Goal: Information Seeking & Learning: Learn about a topic

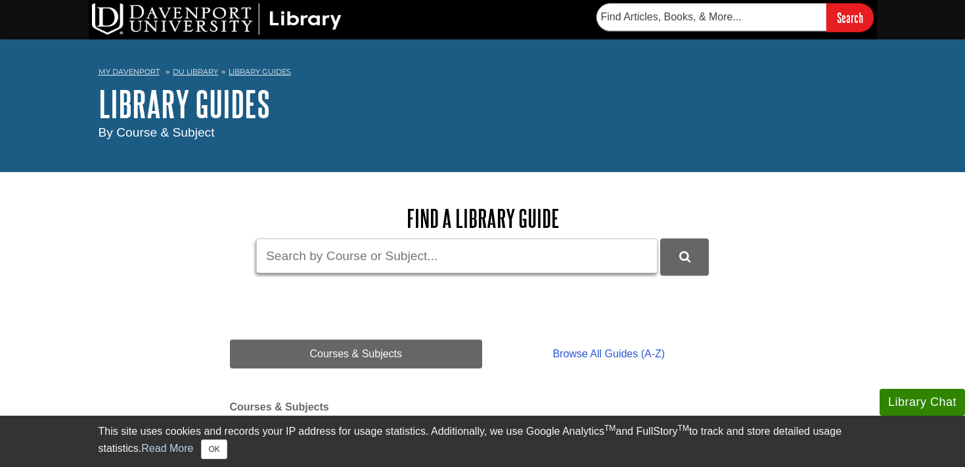
click at [352, 259] on input "Guide Search Terms" at bounding box center [456, 255] width 401 height 35
type input "presentation"
click at [660, 238] on button "DU Library Guides Search" at bounding box center [684, 256] width 49 height 36
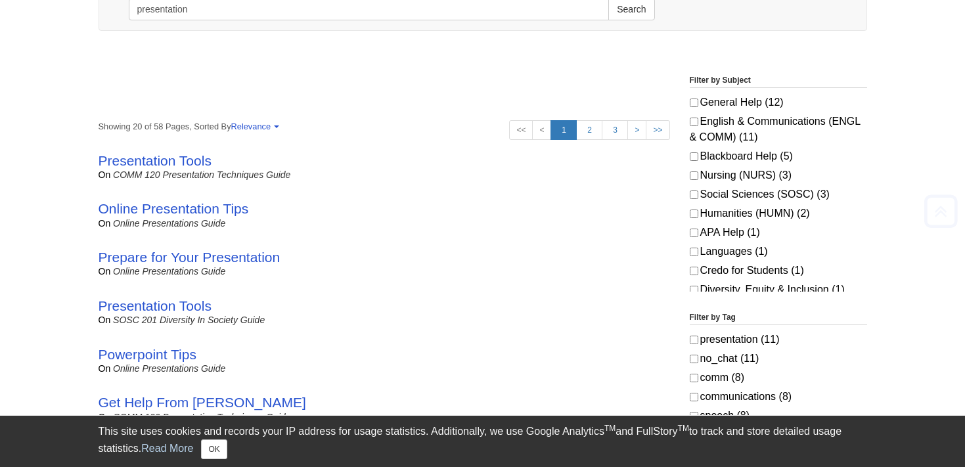
scroll to position [187, 0]
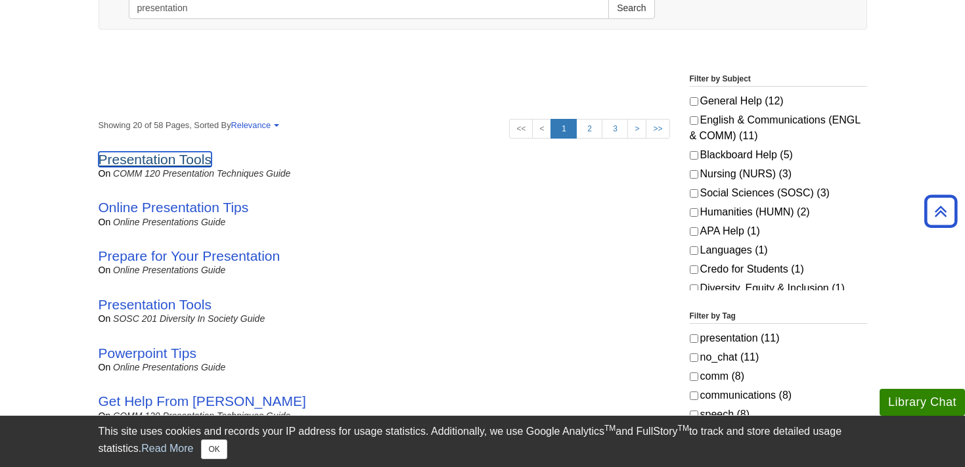
click at [181, 161] on link "Presentation Tools" at bounding box center [155, 159] width 113 height 15
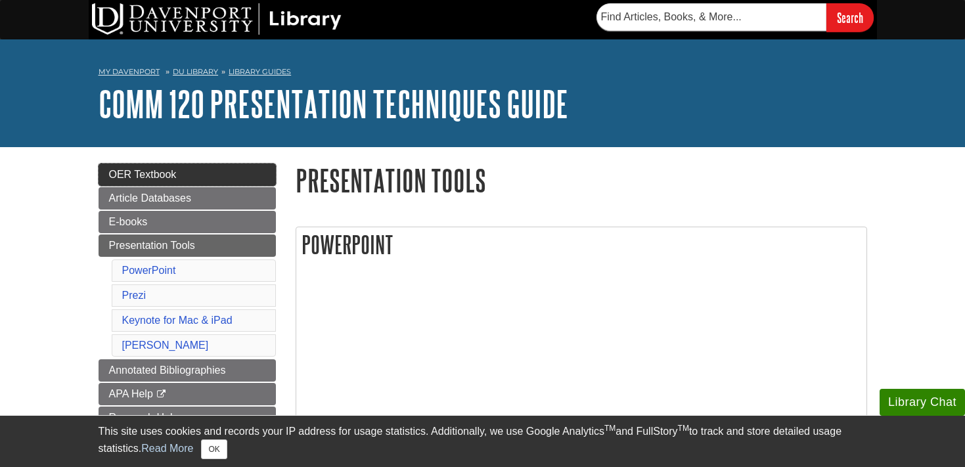
click at [183, 173] on link "OER Textbook" at bounding box center [187, 175] width 177 height 22
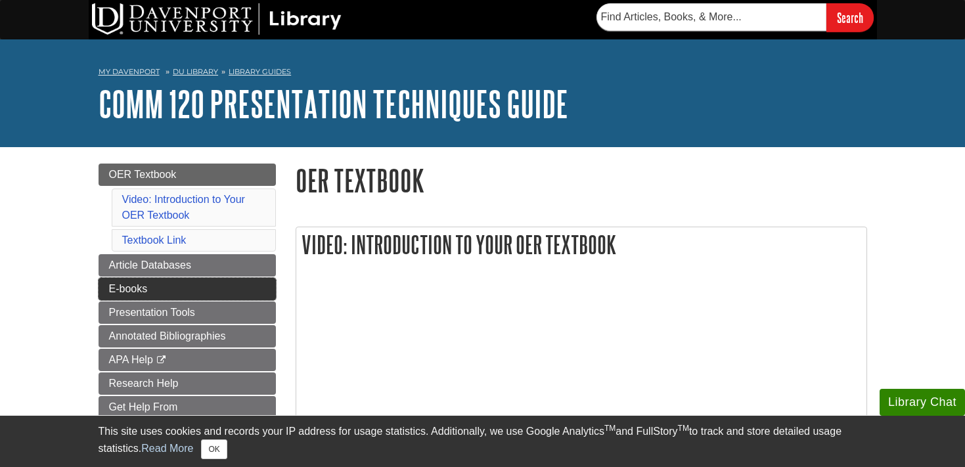
click at [152, 288] on link "E-books" at bounding box center [187, 289] width 177 height 22
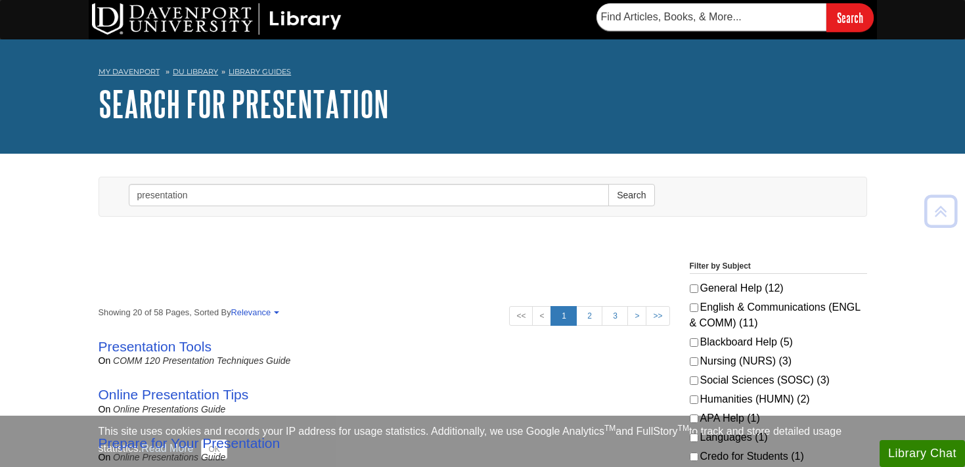
scroll to position [187, 0]
